Goal: Transaction & Acquisition: Book appointment/travel/reservation

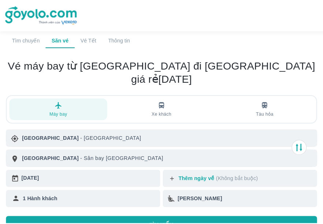
scroll to position [37, 0]
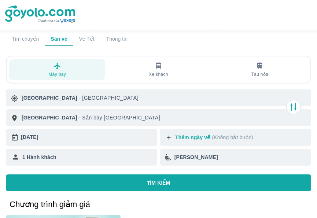
click at [147, 132] on div "[DATE]" at bounding box center [87, 137] width 133 height 11
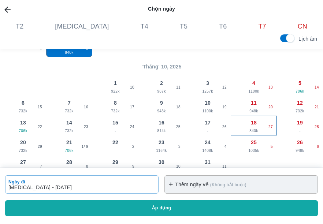
scroll to position [147, 0]
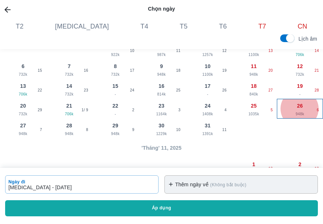
click at [294, 111] on span "948k" at bounding box center [299, 114] width 45 height 6
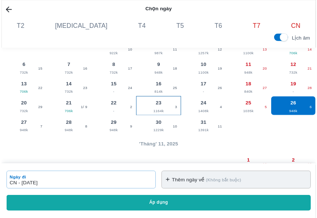
scroll to position [183, 0]
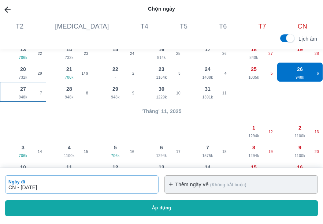
click at [20, 90] on span "27" at bounding box center [23, 88] width 6 height 7
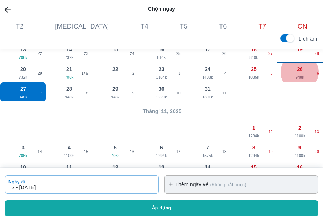
click at [292, 75] on span "948k" at bounding box center [299, 78] width 45 height 6
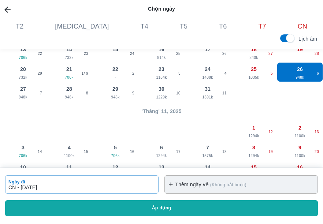
click at [212, 184] on span "(Không bắt buộc)" at bounding box center [228, 184] width 38 height 5
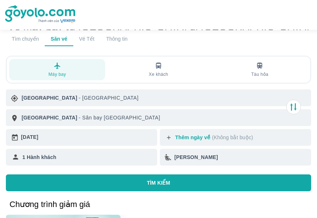
click at [52, 153] on p "1 Hành khách" at bounding box center [39, 156] width 34 height 7
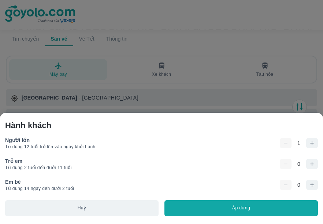
click at [315, 141] on button "button" at bounding box center [312, 143] width 12 height 10
click at [240, 207] on button "Áp dụng" at bounding box center [240, 208] width 153 height 16
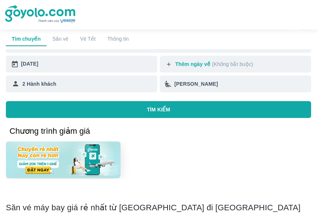
scroll to position [37, 0]
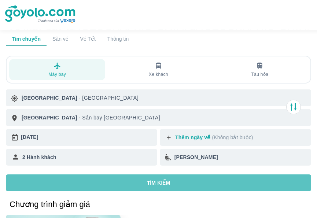
click at [153, 179] on p "TÌM KIẾM" at bounding box center [158, 182] width 23 height 7
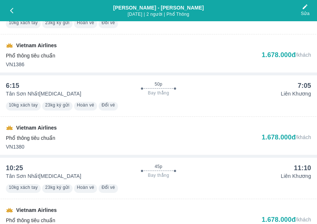
scroll to position [1890, 0]
